Goal: Transaction & Acquisition: Purchase product/service

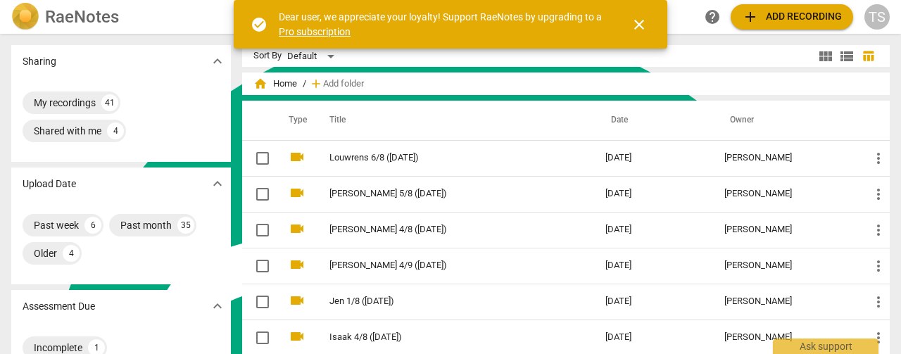
scroll to position [610, 0]
click at [634, 22] on span "close" at bounding box center [639, 24] width 17 height 17
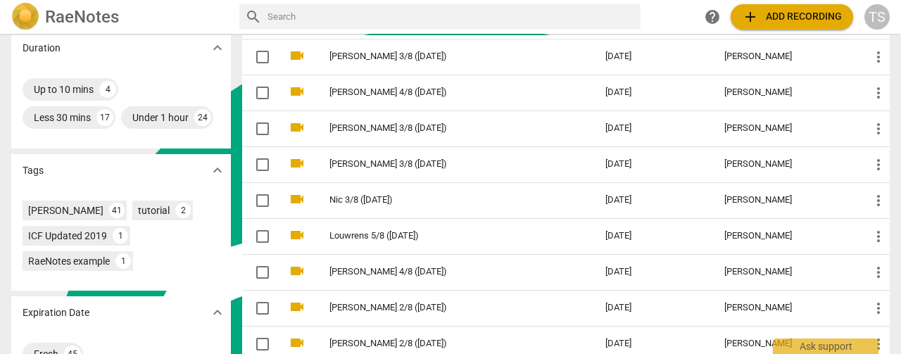
scroll to position [422, 0]
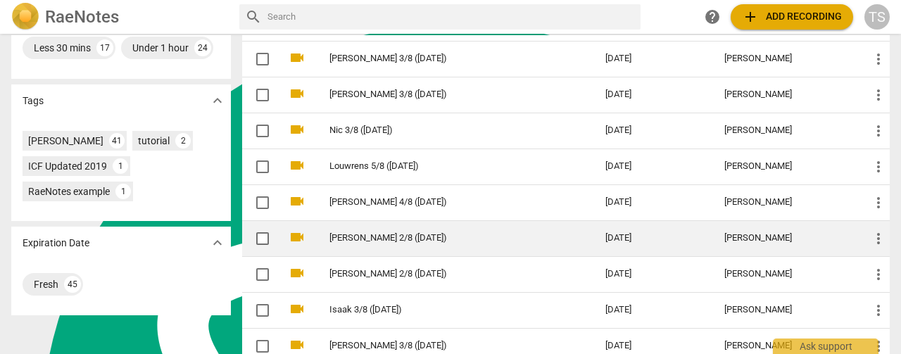
click at [397, 237] on link "[PERSON_NAME] 2/8 ([DATE])" at bounding box center [442, 238] width 225 height 11
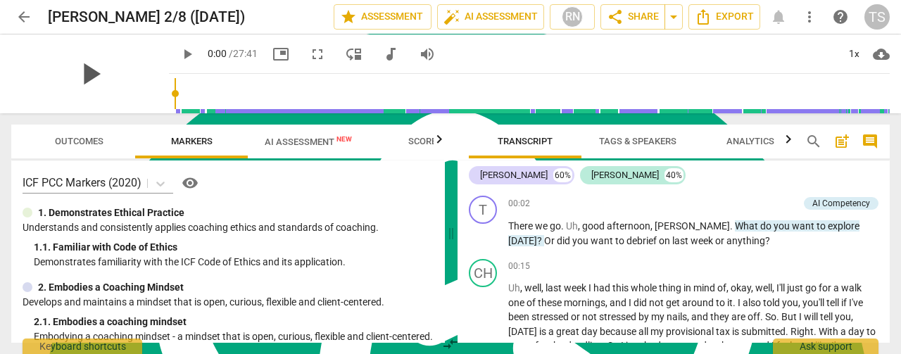
click at [77, 68] on span "play_arrow" at bounding box center [90, 74] width 37 height 37
click at [801, 99] on input "range" at bounding box center [532, 93] width 715 height 45
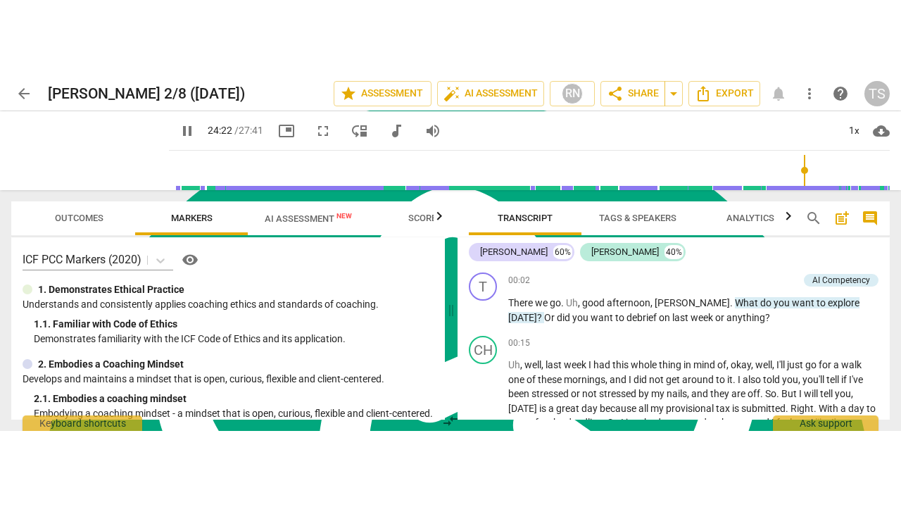
scroll to position [4960, 0]
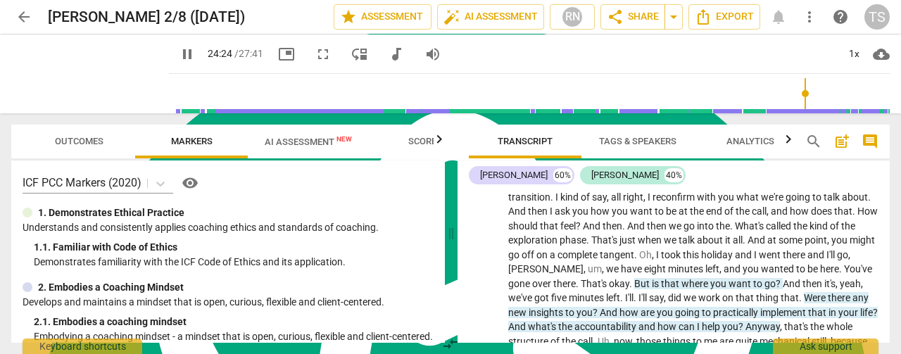
click at [315, 54] on span "fullscreen" at bounding box center [323, 54] width 17 height 17
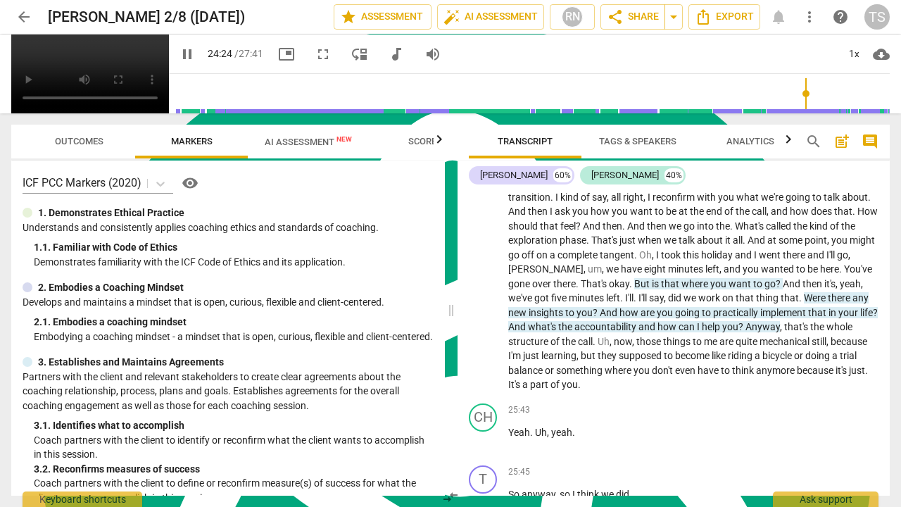
scroll to position [507, 0]
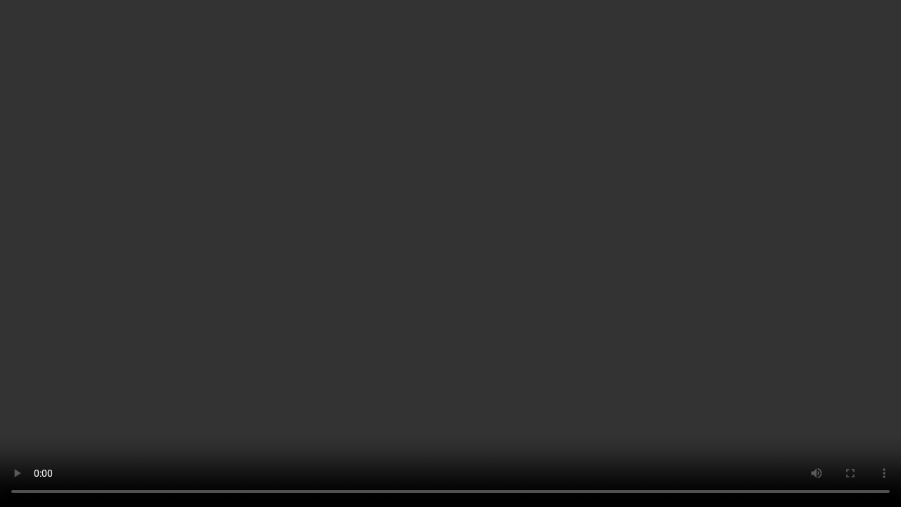
type input "1469"
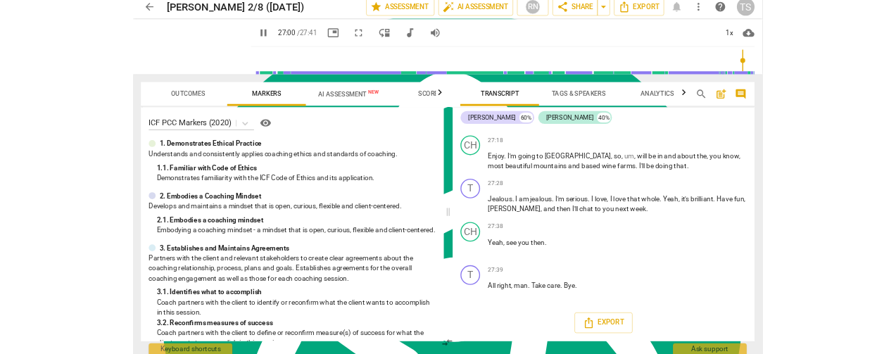
scroll to position [610, 0]
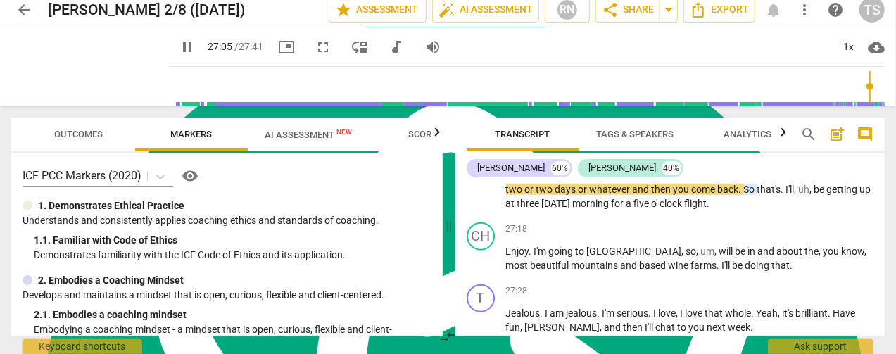
click at [179, 47] on span "pause" at bounding box center [187, 47] width 17 height 17
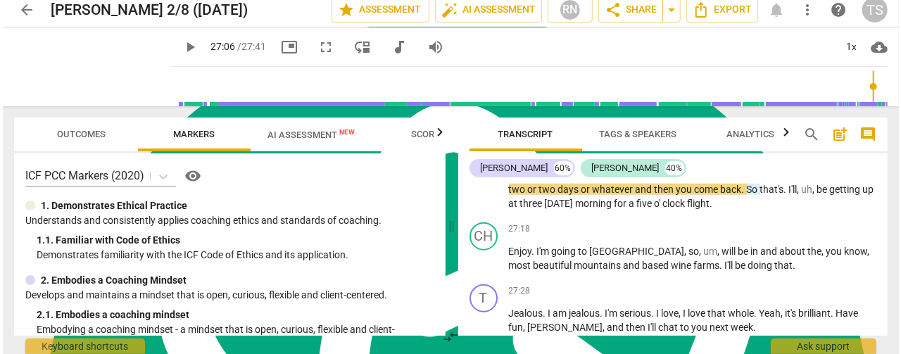
scroll to position [0, 0]
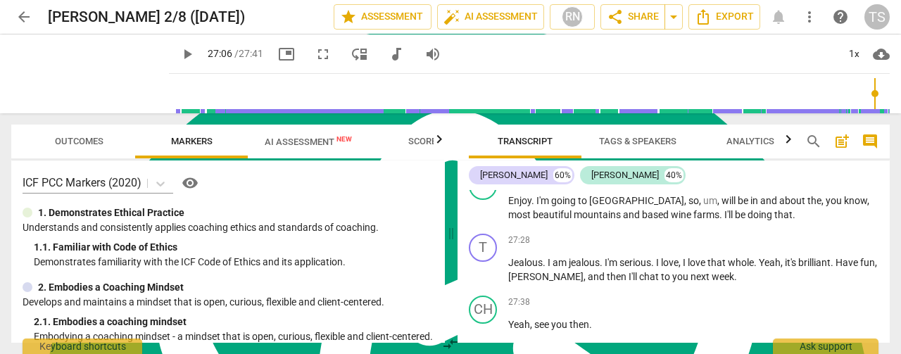
type input "1626"
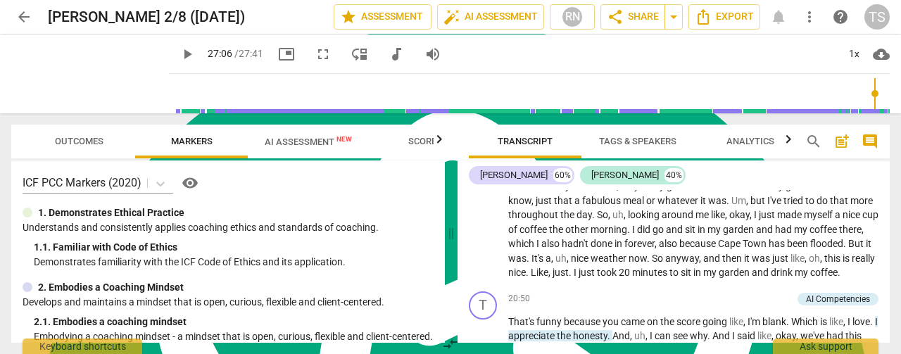
scroll to position [4058, 0]
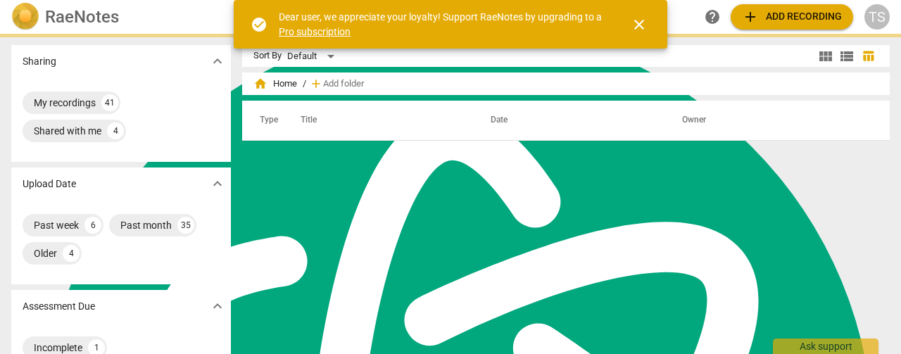
scroll to position [610, 0]
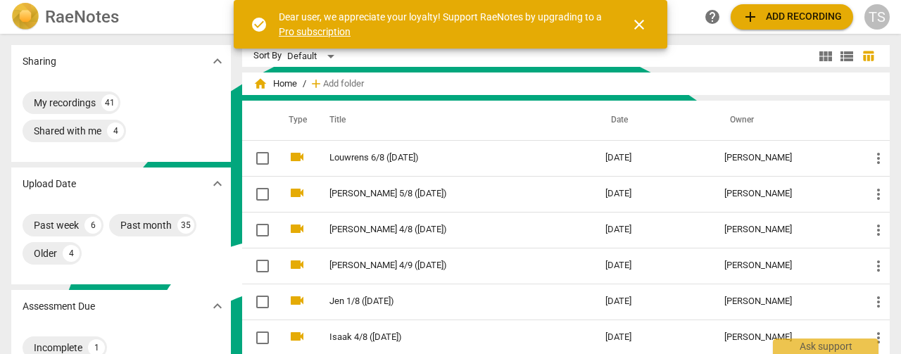
click at [634, 32] on span "close" at bounding box center [639, 24] width 17 height 17
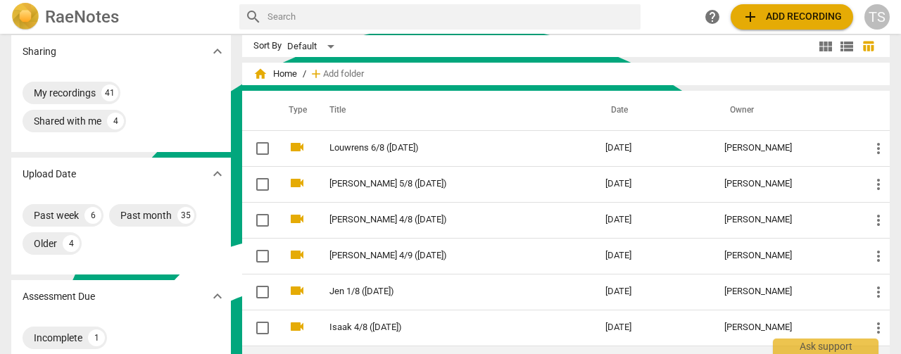
scroll to position [0, 0]
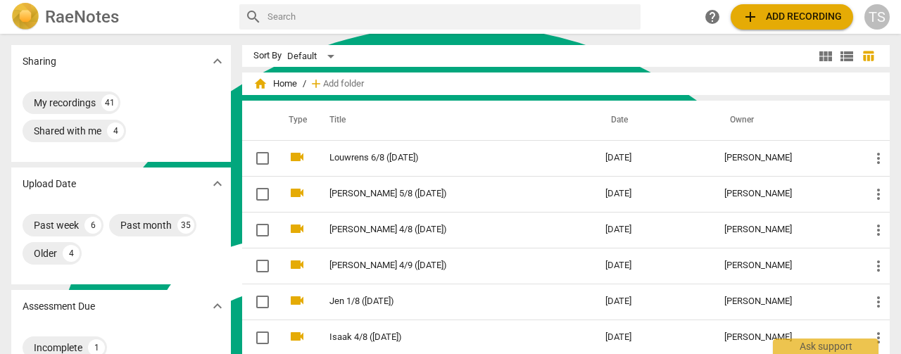
click at [762, 23] on span "add Add recording" at bounding box center [792, 16] width 100 height 17
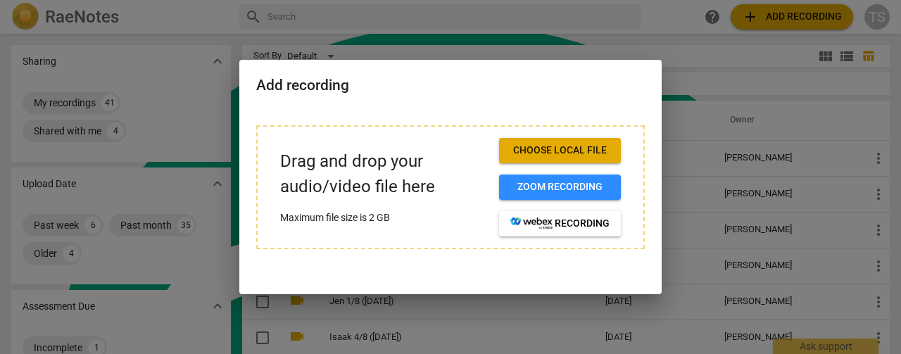
click at [597, 144] on span "Choose local file" at bounding box center [559, 151] width 99 height 14
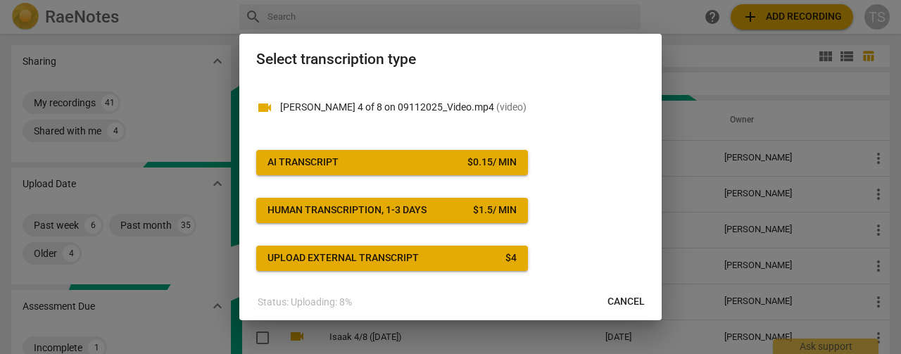
click at [471, 169] on button "AI Transcript $ 0.15 / min" at bounding box center [392, 162] width 272 height 25
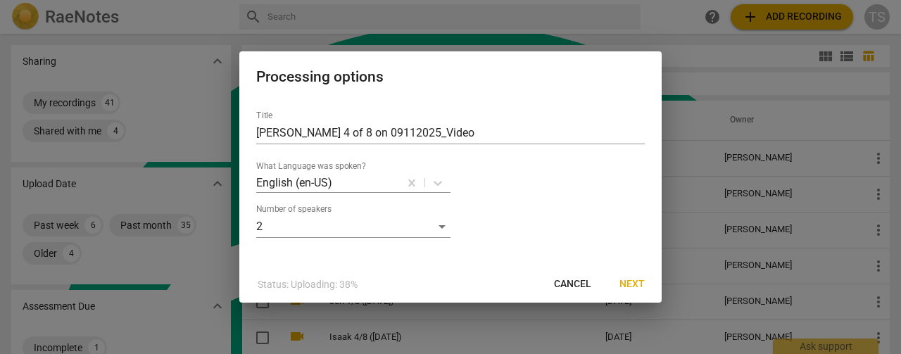
click at [641, 287] on span "Next" at bounding box center [632, 284] width 25 height 14
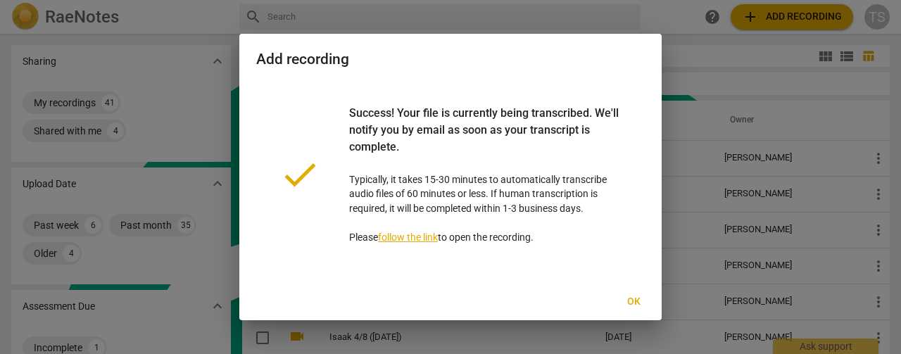
click at [634, 306] on span "Ok" at bounding box center [633, 302] width 23 height 14
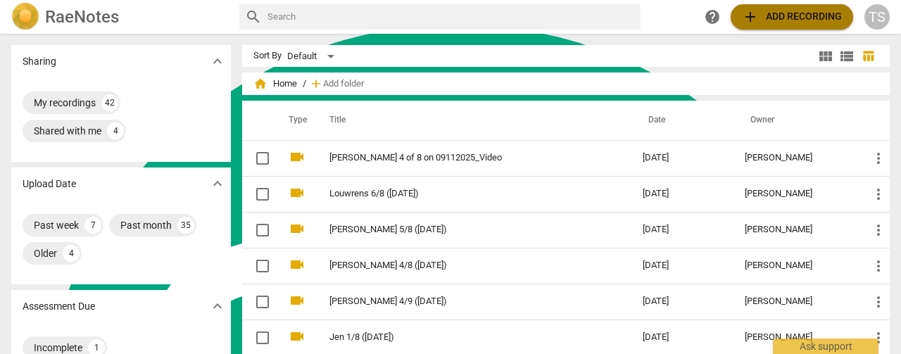
click at [785, 23] on span "add Add recording" at bounding box center [792, 16] width 100 height 17
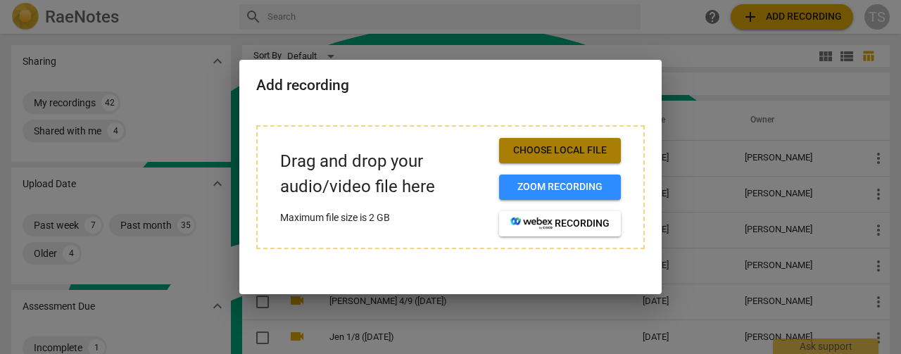
click at [563, 148] on span "Choose local file" at bounding box center [559, 151] width 99 height 14
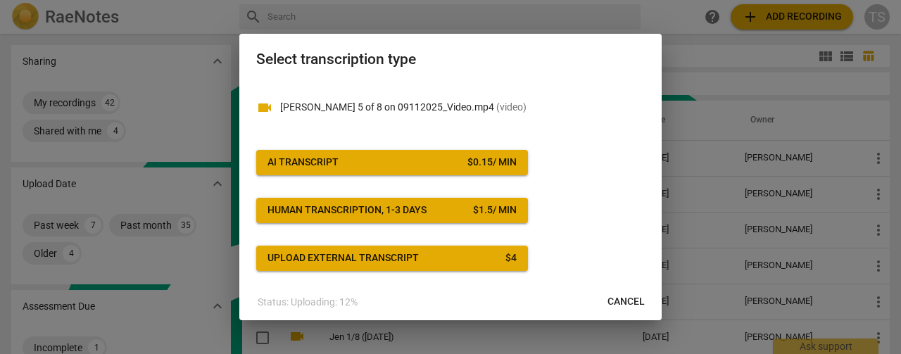
click at [452, 160] on span "AI Transcript $ 0.15 / min" at bounding box center [392, 163] width 249 height 14
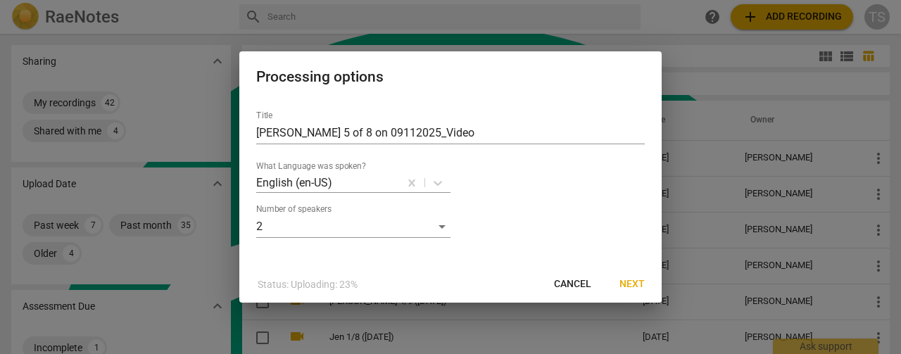
click at [636, 296] on button "Next" at bounding box center [632, 284] width 48 height 25
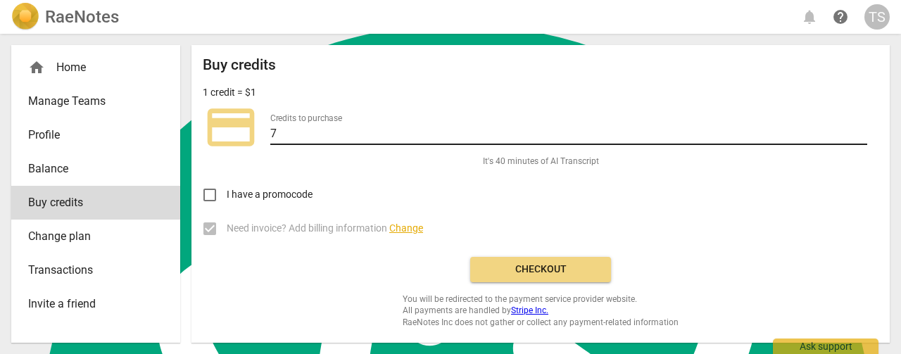
click at [862, 127] on input "7" at bounding box center [568, 135] width 597 height 20
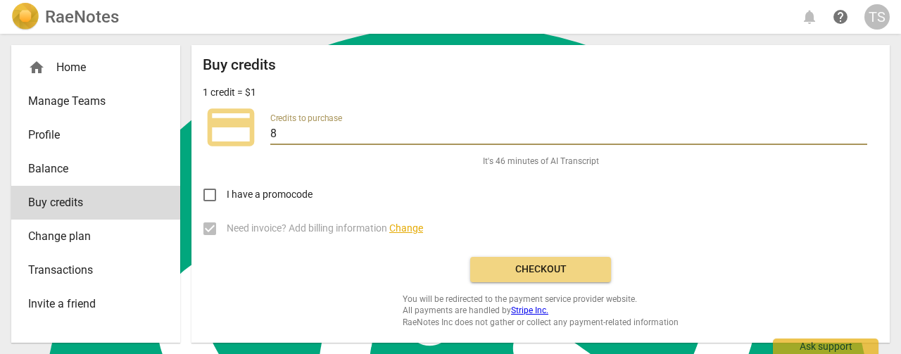
click at [862, 127] on input "8" at bounding box center [568, 135] width 597 height 20
click at [862, 127] on input "9" at bounding box center [568, 135] width 597 height 20
click at [862, 128] on input "10" at bounding box center [568, 135] width 597 height 20
click at [862, 128] on input "11" at bounding box center [568, 135] width 597 height 20
click at [862, 128] on input "12" at bounding box center [568, 135] width 597 height 20
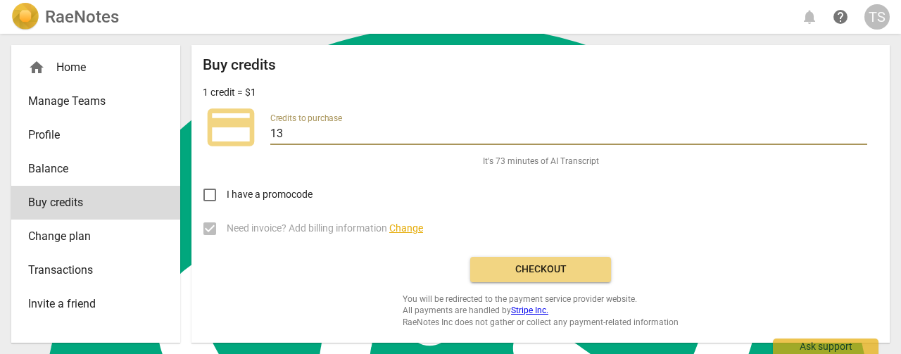
click at [862, 128] on input "13" at bounding box center [568, 135] width 597 height 20
click at [862, 128] on input "14" at bounding box center [568, 135] width 597 height 20
click at [862, 128] on input "15" at bounding box center [568, 135] width 597 height 20
click at [862, 128] on input "16" at bounding box center [568, 135] width 597 height 20
click at [862, 128] on input "17" at bounding box center [568, 135] width 597 height 20
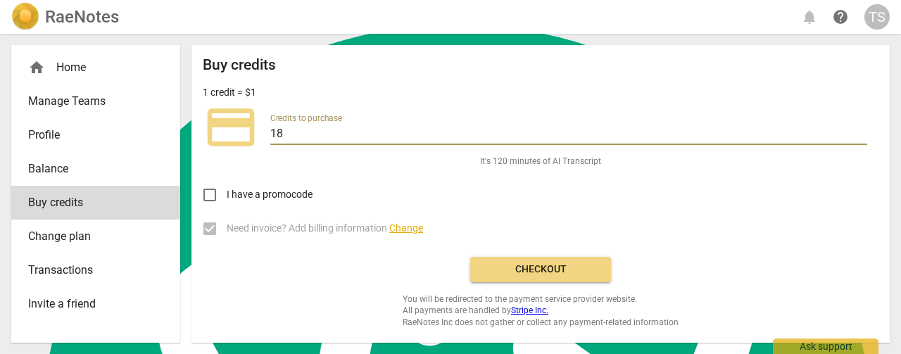
click at [862, 128] on input "18" at bounding box center [568, 135] width 597 height 20
click at [862, 128] on input "19" at bounding box center [568, 135] width 597 height 20
type input "20"
click at [862, 128] on input "20" at bounding box center [568, 135] width 597 height 20
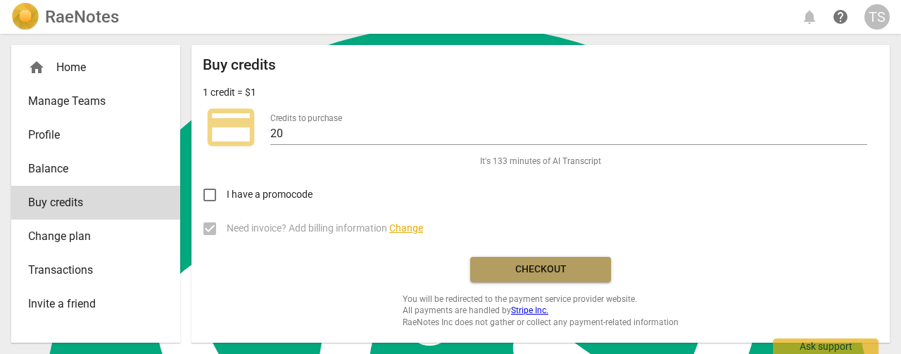
click at [574, 265] on span "Checkout" at bounding box center [541, 270] width 118 height 14
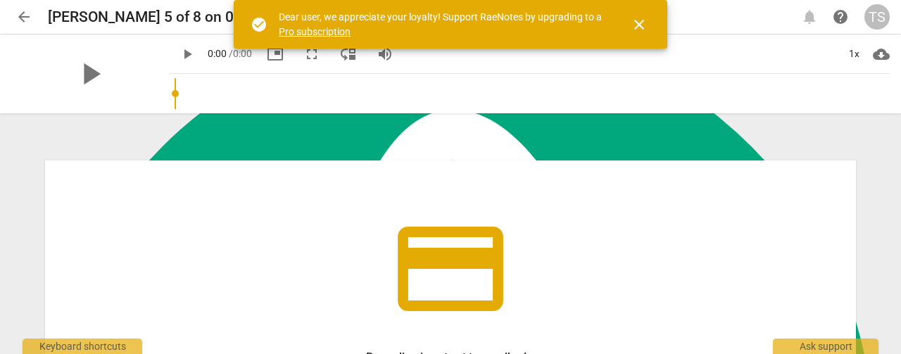
scroll to position [610, 0]
click at [642, 32] on span "close" at bounding box center [639, 24] width 17 height 17
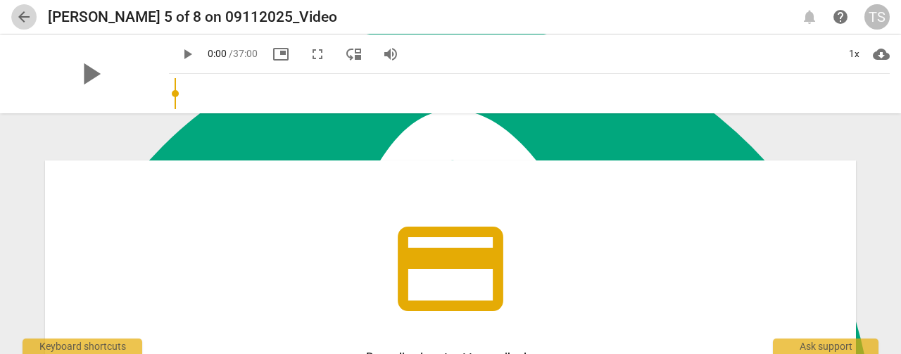
click at [20, 13] on span "arrow_back" at bounding box center [23, 16] width 17 height 17
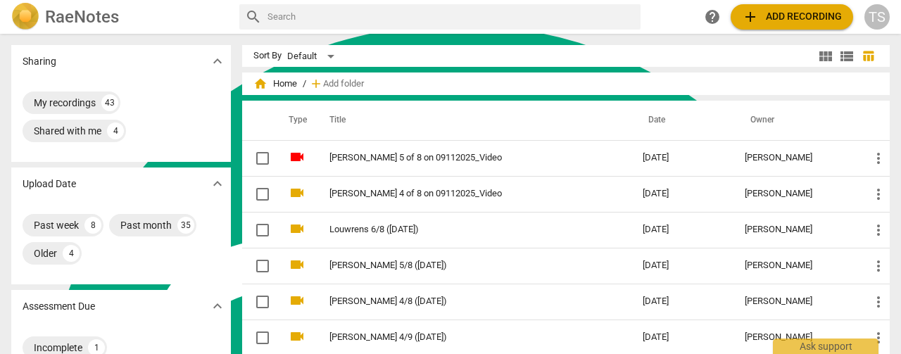
click at [770, 18] on span "add Add recording" at bounding box center [792, 16] width 100 height 17
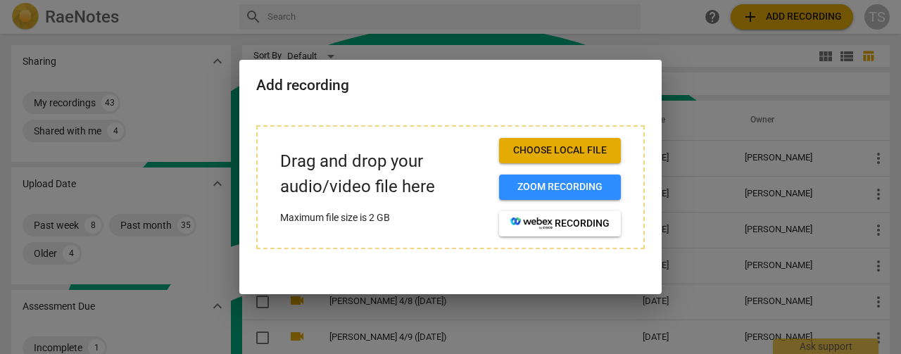
click at [588, 149] on span "Choose local file" at bounding box center [559, 151] width 99 height 14
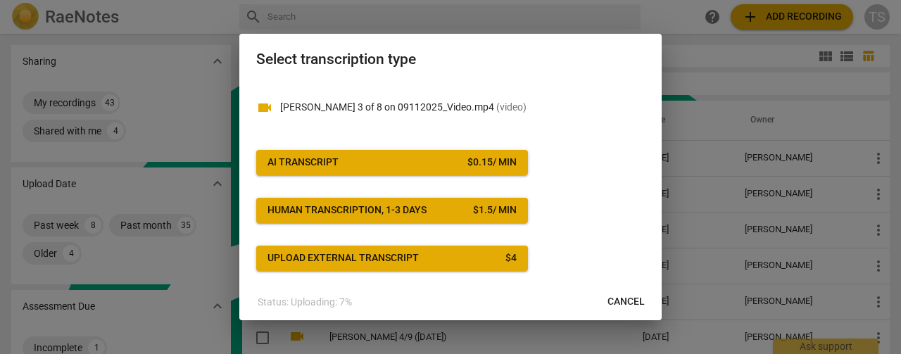
click at [482, 158] on div "$ 0.15 / min" at bounding box center [492, 163] width 49 height 14
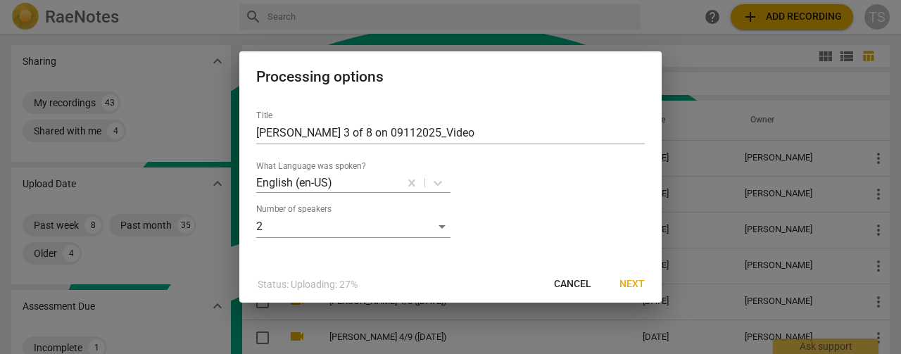
click at [639, 285] on span "Next" at bounding box center [632, 284] width 25 height 14
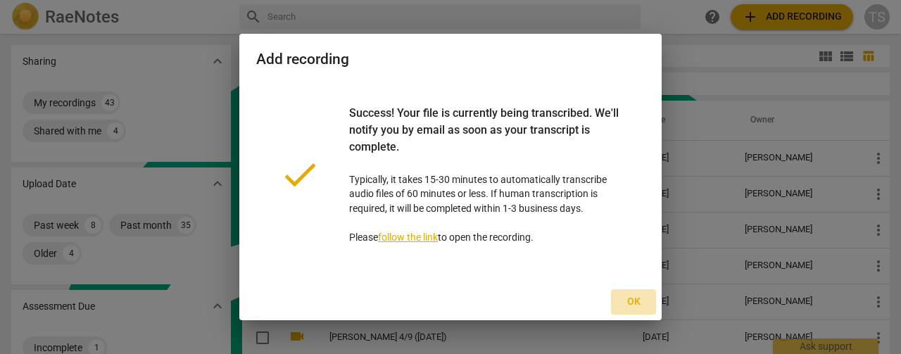
click at [639, 305] on span "Ok" at bounding box center [633, 302] width 23 height 14
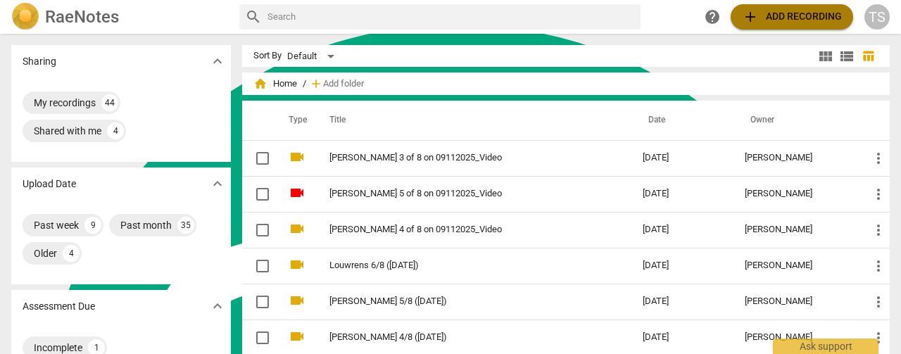
click at [784, 24] on span "add Add recording" at bounding box center [792, 16] width 100 height 17
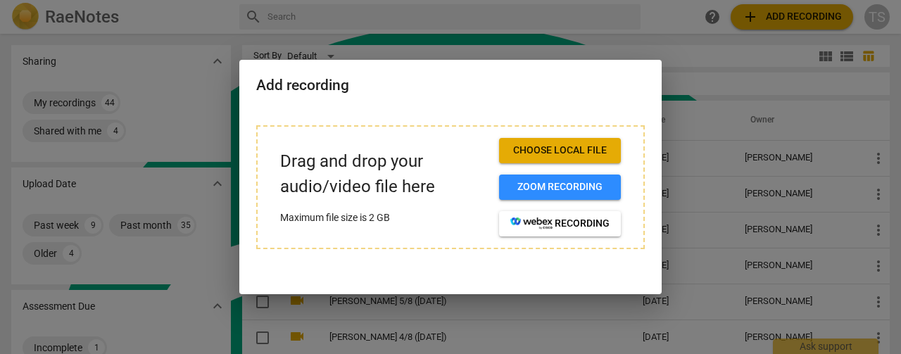
click at [528, 146] on span "Choose local file" at bounding box center [559, 151] width 99 height 14
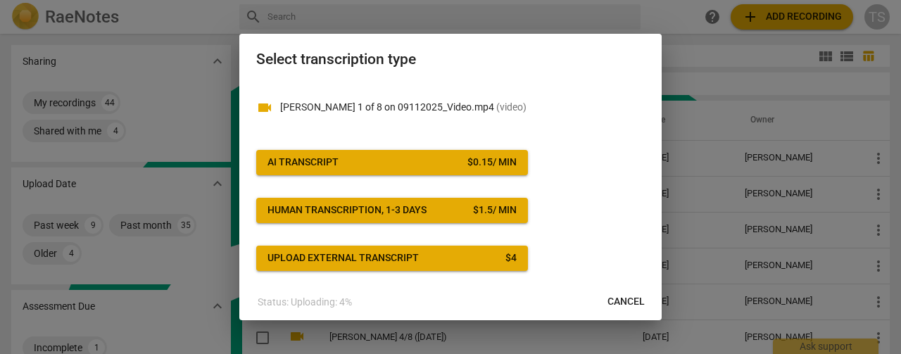
click at [431, 162] on span "AI Transcript $ 0.15 / min" at bounding box center [392, 163] width 249 height 14
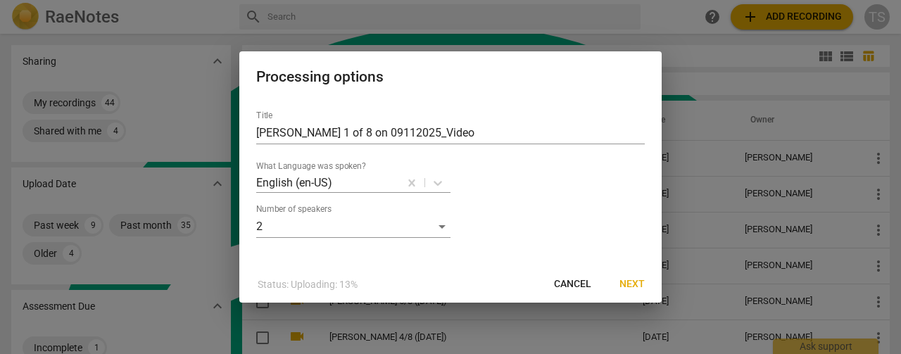
click at [627, 285] on span "Next" at bounding box center [632, 284] width 25 height 14
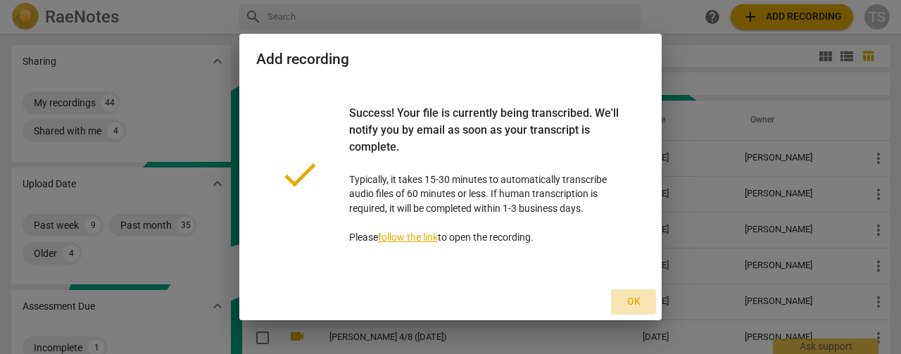
click at [641, 298] on span "Ok" at bounding box center [633, 302] width 23 height 14
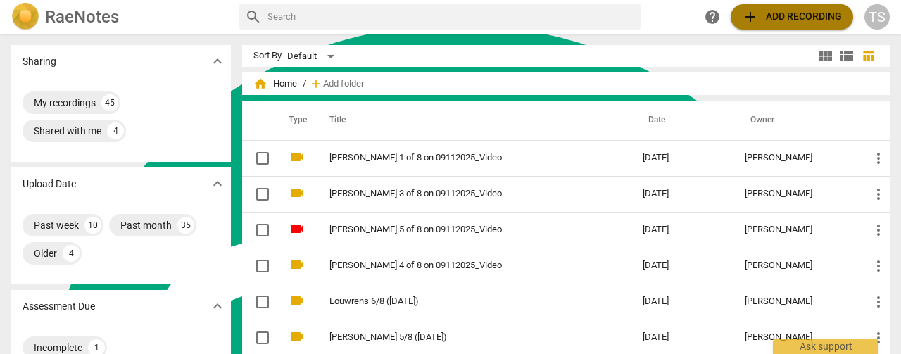
click at [753, 16] on span "add" at bounding box center [750, 16] width 17 height 17
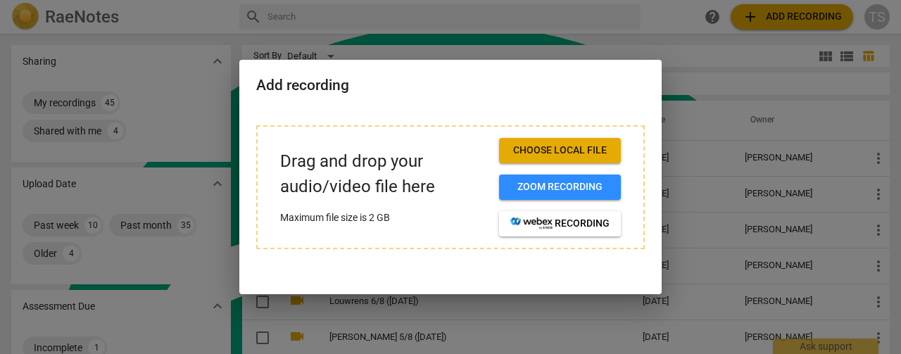
click at [558, 144] on span "Choose local file" at bounding box center [559, 151] width 99 height 14
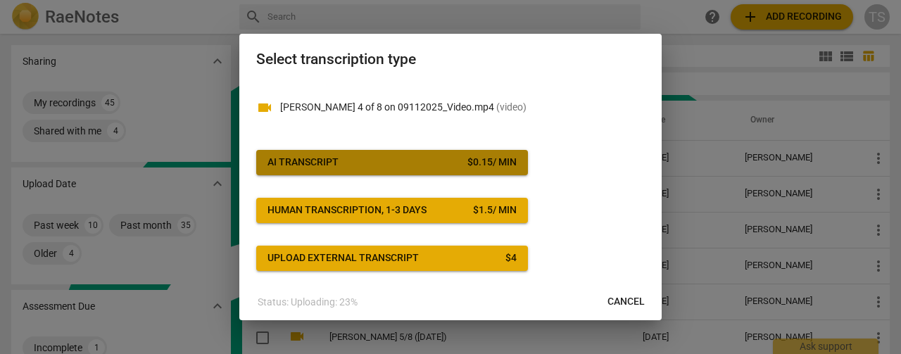
click at [468, 165] on div "$ 0.15 / min" at bounding box center [492, 163] width 49 height 14
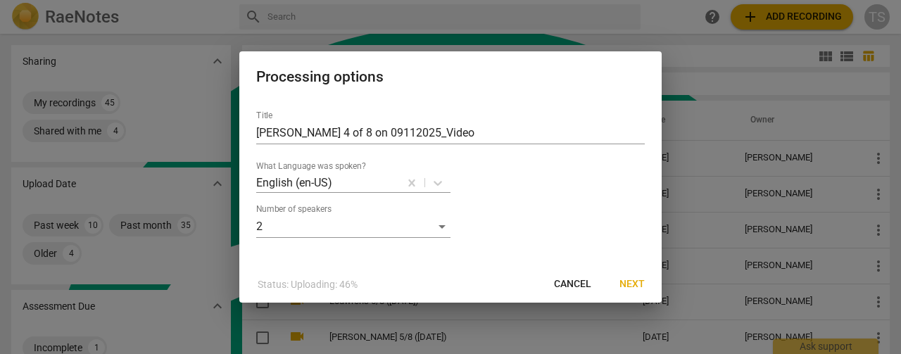
click at [632, 292] on button "Next" at bounding box center [632, 284] width 48 height 25
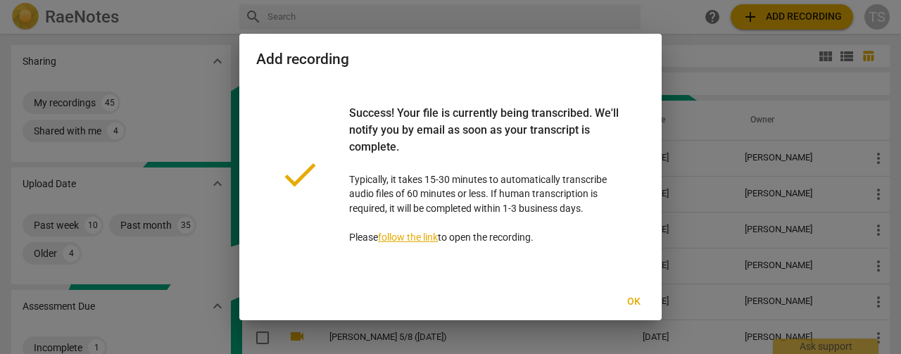
click at [638, 300] on span "Ok" at bounding box center [633, 302] width 23 height 14
